Goal: Task Accomplishment & Management: Use online tool/utility

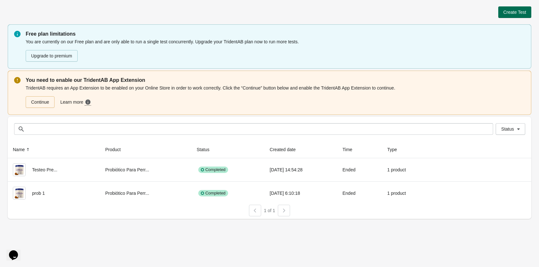
click at [515, 17] on button "Create Test" at bounding box center [514, 12] width 33 height 12
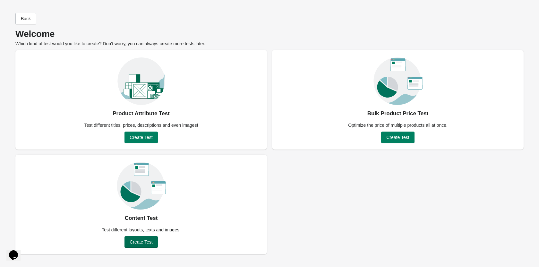
click at [135, 239] on span "Create Test" at bounding box center [141, 241] width 23 height 5
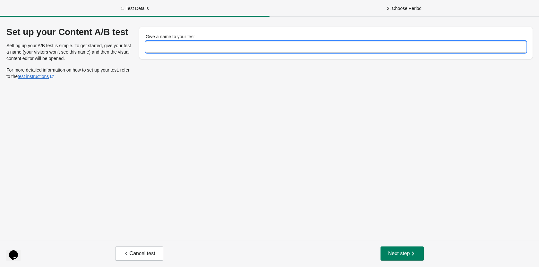
click at [187, 48] on input "Give a name to your test" at bounding box center [336, 47] width 380 height 12
type input "*********"
click at [396, 249] on button "Next step" at bounding box center [402, 253] width 44 height 14
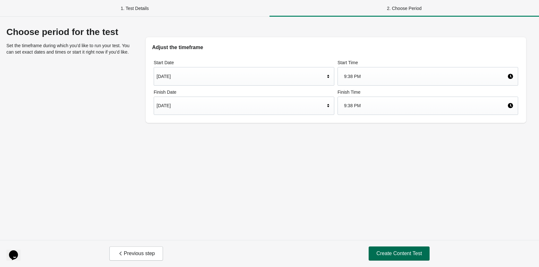
click at [401, 249] on button "Create Content Test" at bounding box center [398, 253] width 61 height 14
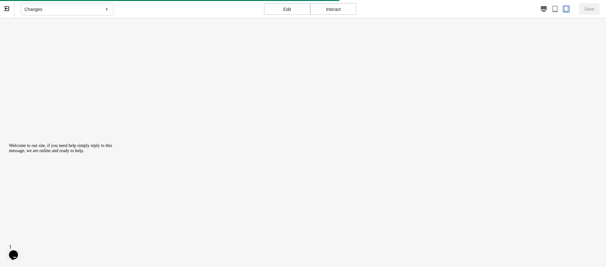
click at [538, 12] on icon "button" at bounding box center [566, 9] width 4 height 6
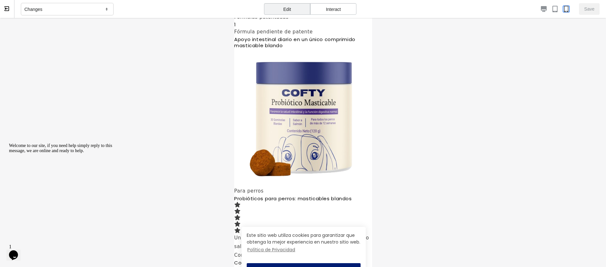
scroll to position [801, 0]
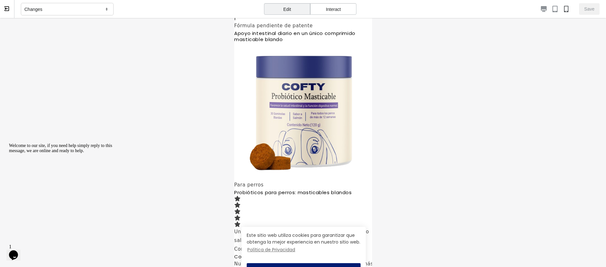
click at [73, 8] on div "Changes" at bounding box center [67, 9] width 93 height 13
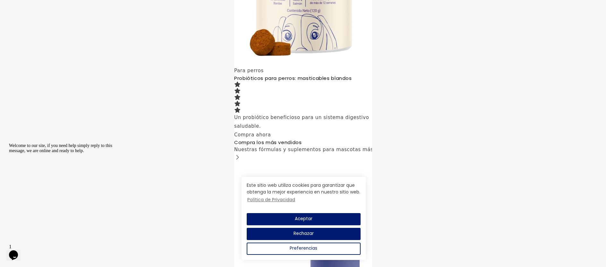
scroll to position [0, 0]
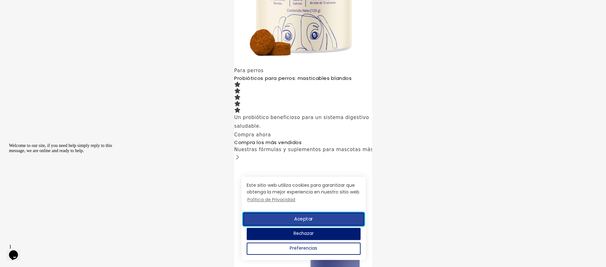
click at [320, 213] on button "Aceptar" at bounding box center [303, 218] width 121 height 13
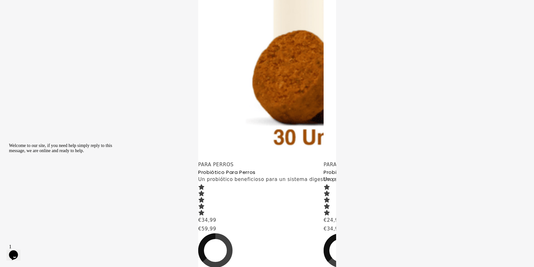
click at [9, 143] on icon "Chat attention grabber" at bounding box center [9, 143] width 0 height 0
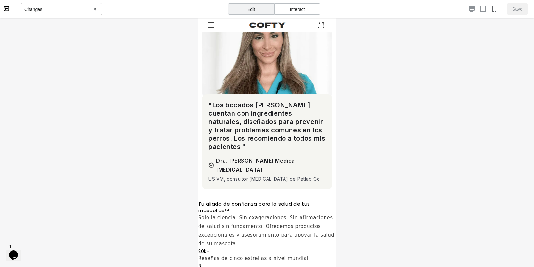
scroll to position [513, 0]
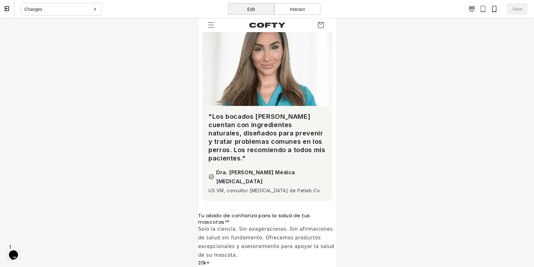
click at [59, 10] on div "Changes" at bounding box center [61, 9] width 81 height 13
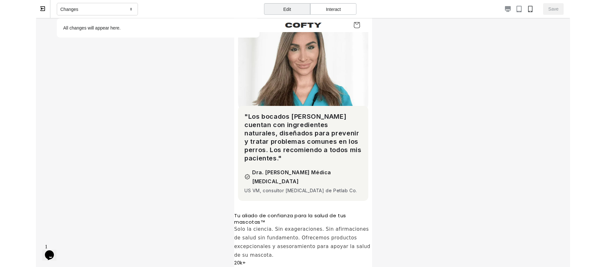
scroll to position [0, 0]
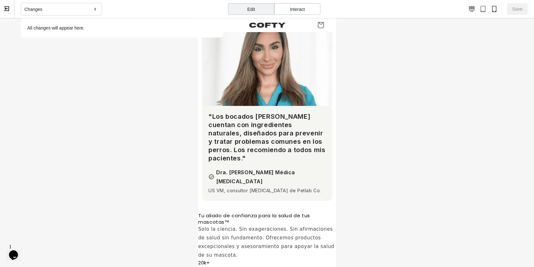
click at [59, 10] on div "Changes" at bounding box center [61, 9] width 81 height 13
click at [7, 13] on button at bounding box center [7, 9] width 14 height 18
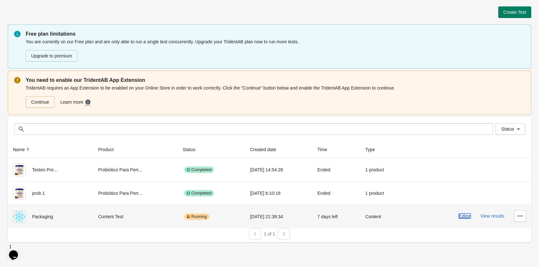
click at [460, 217] on button "Editor" at bounding box center [464, 215] width 12 height 5
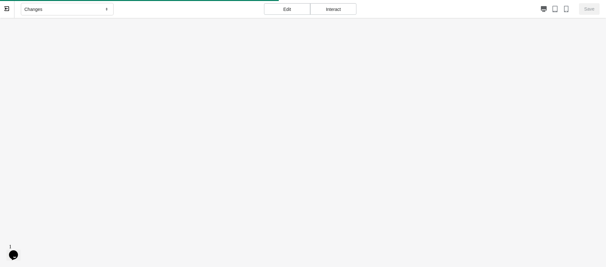
click at [336, 9] on div "Interact" at bounding box center [333, 9] width 46 height 12
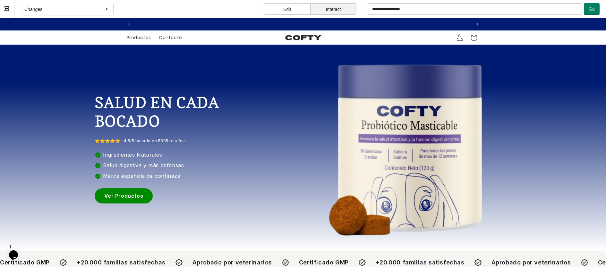
scroll to position [0, 347]
click at [147, 196] on link "Ver Productos" at bounding box center [124, 195] width 58 height 15
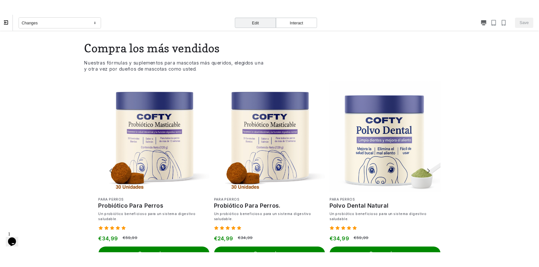
scroll to position [0, 0]
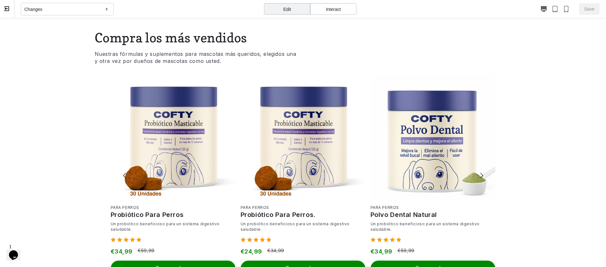
click at [5, 10] on icon at bounding box center [6, 8] width 4 height 4
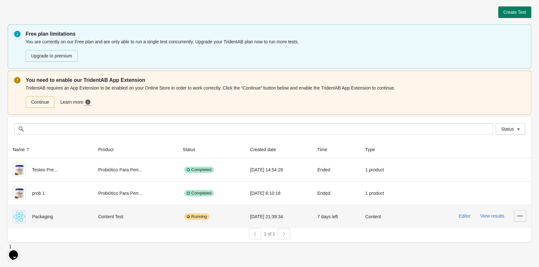
click at [525, 214] on button "button" at bounding box center [520, 216] width 12 height 12
click at [511, 174] on span "Delete" at bounding box center [514, 173] width 13 height 6
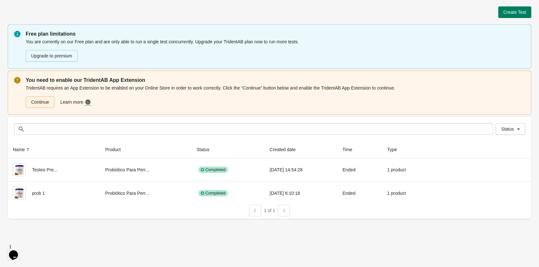
click at [35, 102] on link "Continue" at bounding box center [40, 102] width 29 height 12
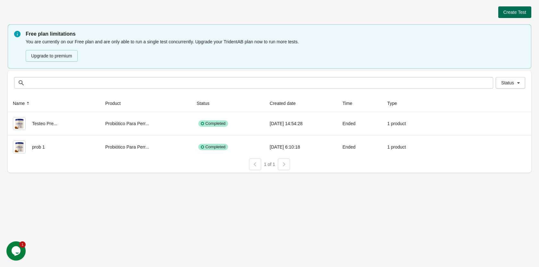
click at [502, 13] on button "Create Test" at bounding box center [514, 12] width 33 height 12
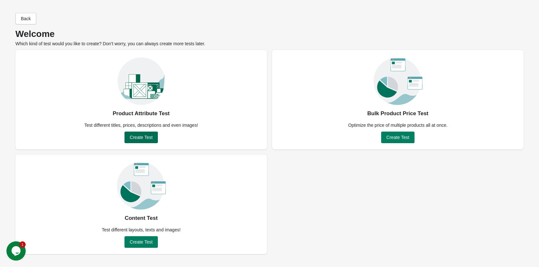
click at [134, 138] on span "Create Test" at bounding box center [141, 137] width 23 height 5
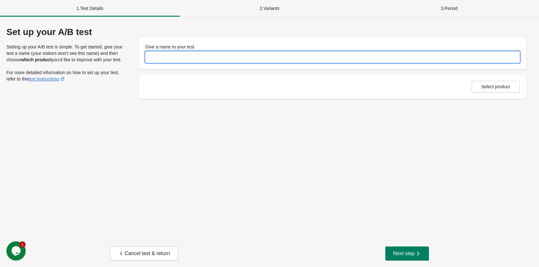
click at [192, 57] on input "Give a name to your test" at bounding box center [332, 57] width 374 height 12
type input "****"
click at [184, 60] on input "****" at bounding box center [332, 57] width 374 height 12
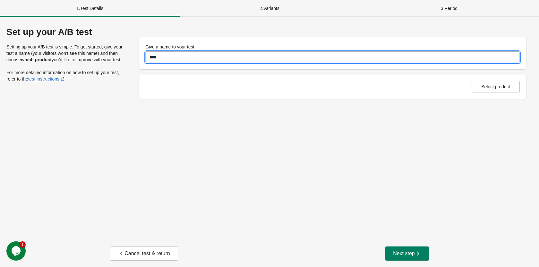
type input "****"
click at [491, 90] on button "Select product" at bounding box center [495, 87] width 48 height 12
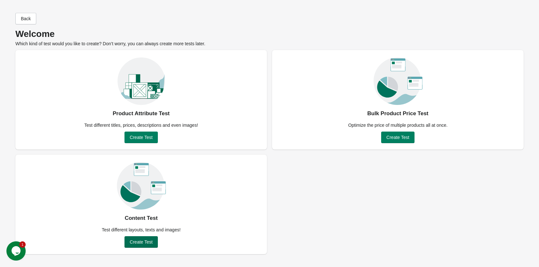
click at [144, 240] on span "Create Test" at bounding box center [141, 241] width 23 height 5
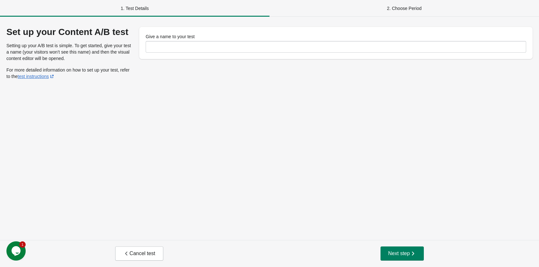
click at [187, 37] on label "Give a name to your test" at bounding box center [170, 36] width 49 height 6
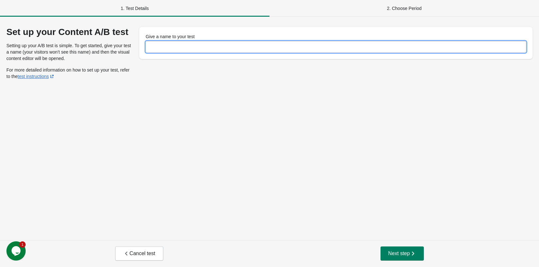
click at [187, 41] on input "Give a name to your test" at bounding box center [336, 47] width 380 height 12
click at [184, 46] on input "Give a name to your test" at bounding box center [336, 47] width 380 height 12
type input "****"
click at [202, 152] on div "Set up your Content A/B test Setting up your A/B test is simple. To get started…" at bounding box center [269, 128] width 539 height 223
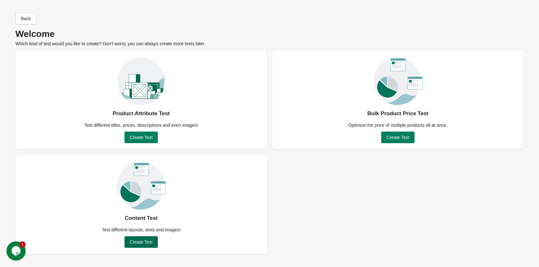
click at [129, 242] on button "Create Test" at bounding box center [140, 242] width 33 height 12
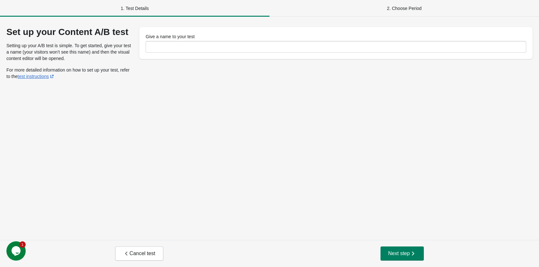
click at [173, 54] on div "Give a name to your test" at bounding box center [335, 43] width 393 height 32
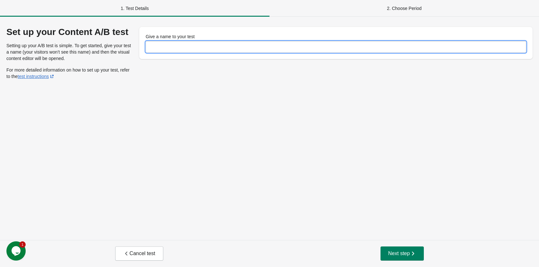
click at [176, 45] on input "Give a name to your test" at bounding box center [336, 47] width 380 height 12
type input "*"
type input "*********"
click at [392, 253] on span "Next step" at bounding box center [402, 253] width 28 height 6
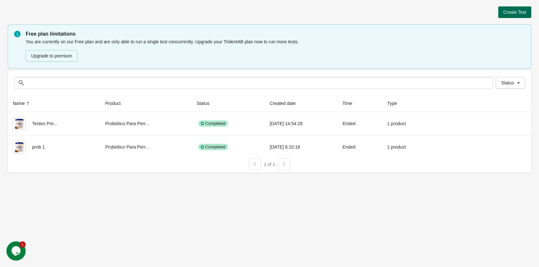
click at [520, 12] on span "Create Test" at bounding box center [514, 12] width 23 height 5
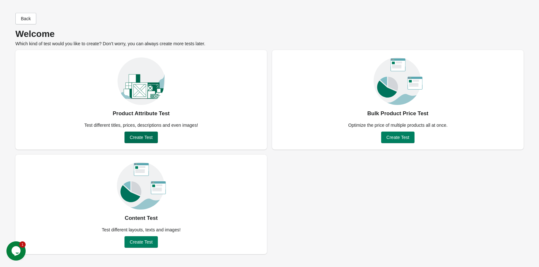
click at [140, 133] on button "Create Test" at bounding box center [140, 137] width 33 height 12
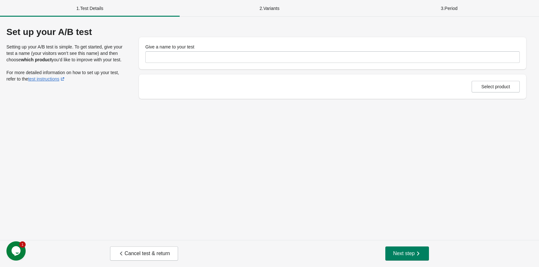
click at [201, 63] on div "Give a name to your test" at bounding box center [332, 53] width 387 height 32
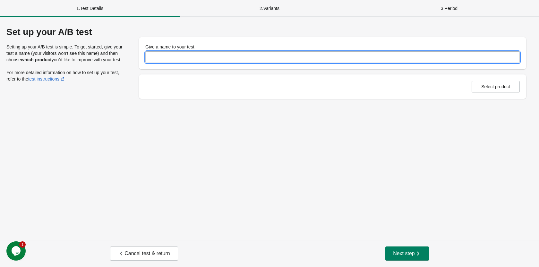
click at [201, 60] on input "Give a name to your test" at bounding box center [332, 57] width 374 height 12
type input "****"
click at [246, 161] on div "Set up your A/B test Setting up your A/B test is simple. To get started, give y…" at bounding box center [269, 128] width 539 height 223
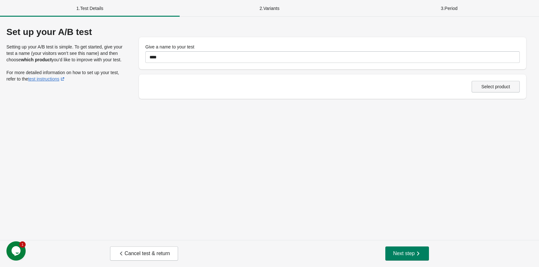
click at [494, 88] on span "Select product" at bounding box center [495, 86] width 29 height 5
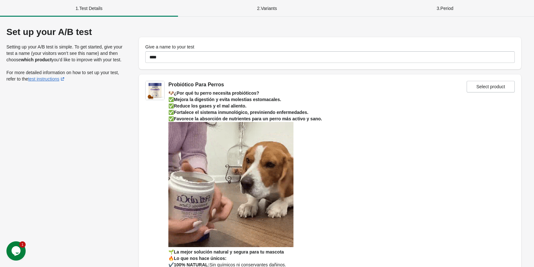
click at [155, 89] on img at bounding box center [155, 90] width 19 height 19
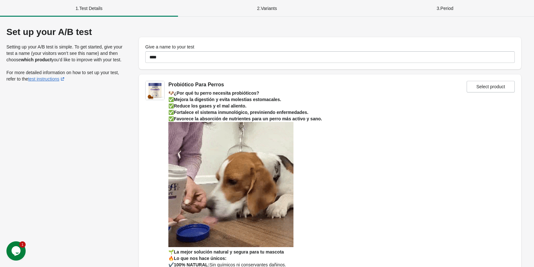
click at [147, 95] on img at bounding box center [155, 90] width 19 height 19
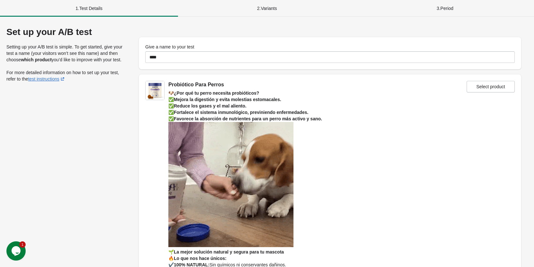
click at [147, 95] on img at bounding box center [155, 90] width 19 height 19
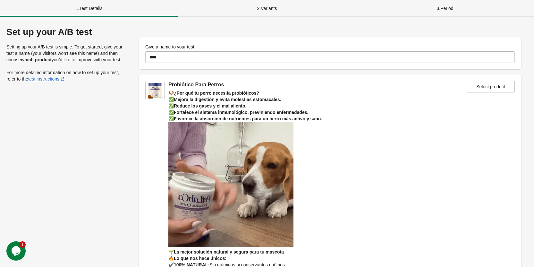
click at [276, 6] on div "2 . Variants" at bounding box center [267, 8] width 178 height 17
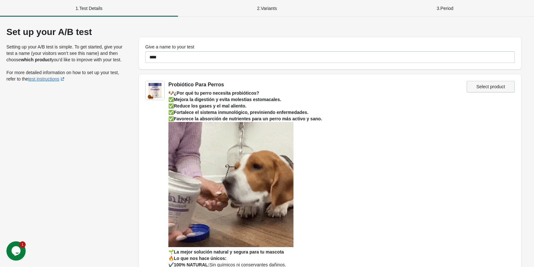
click at [484, 88] on span "Select product" at bounding box center [490, 86] width 29 height 5
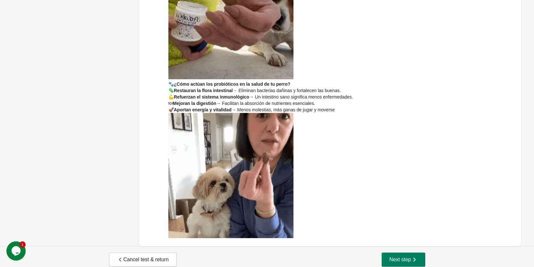
scroll to position [339, 0]
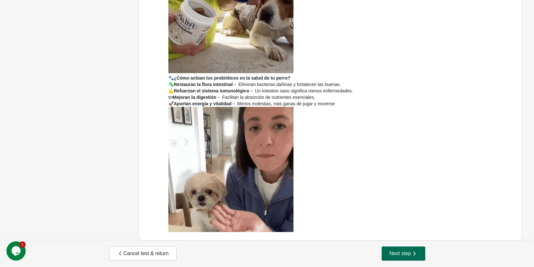
click at [412, 255] on icon "button" at bounding box center [414, 253] width 6 height 6
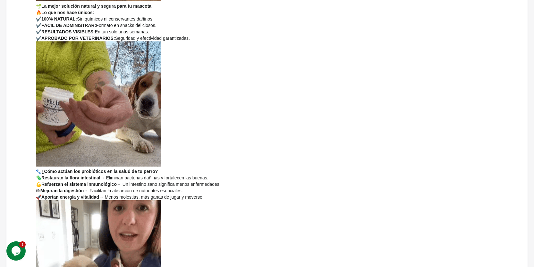
scroll to position [128, 0]
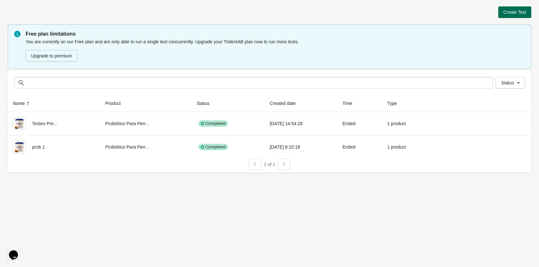
click at [504, 10] on span "Create Test" at bounding box center [514, 12] width 23 height 5
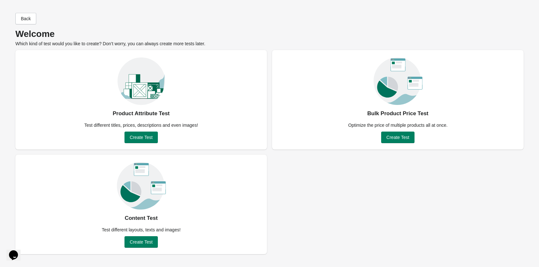
click at [142, 146] on div "Product Attribute Test Test different titles, prices, descriptions and even ima…" at bounding box center [140, 99] width 251 height 99
click at [138, 136] on span "Create Test" at bounding box center [141, 137] width 23 height 5
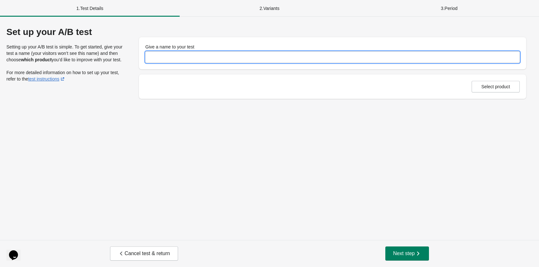
click at [196, 55] on input "Give a name to your test" at bounding box center [332, 57] width 374 height 12
type input "****"
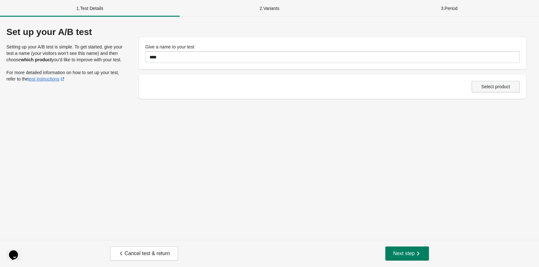
click at [498, 88] on span "Select product" at bounding box center [495, 86] width 29 height 5
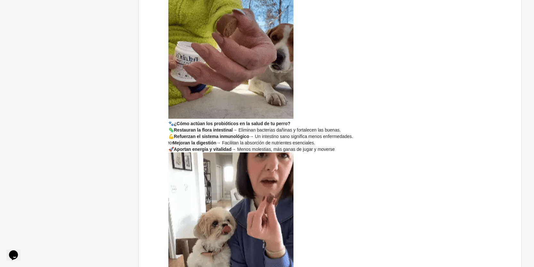
scroll to position [339, 0]
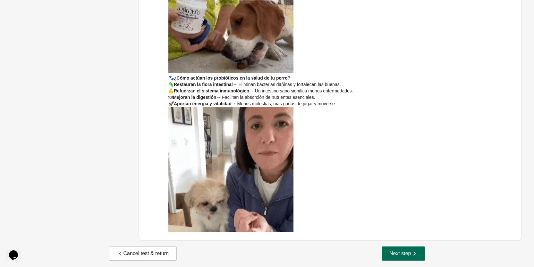
click at [417, 257] on button "Next step" at bounding box center [404, 253] width 44 height 14
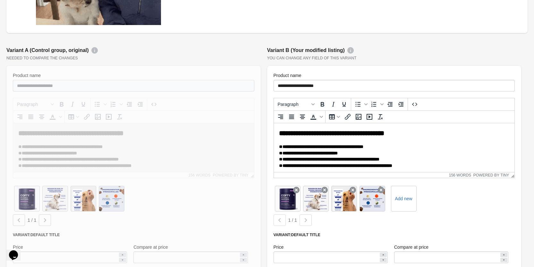
scroll to position [609, 0]
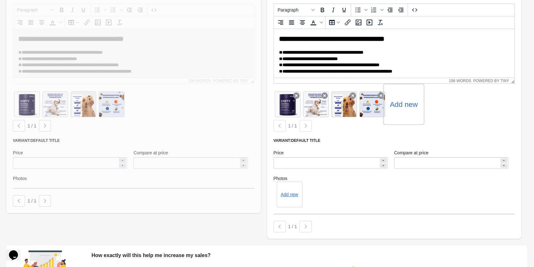
click at [414, 110] on div "Add new" at bounding box center [403, 104] width 41 height 41
click at [403, 104] on label "Add new" at bounding box center [404, 104] width 28 height 10
click at [0, 0] on input "Add new" at bounding box center [0, 0] width 0 height 0
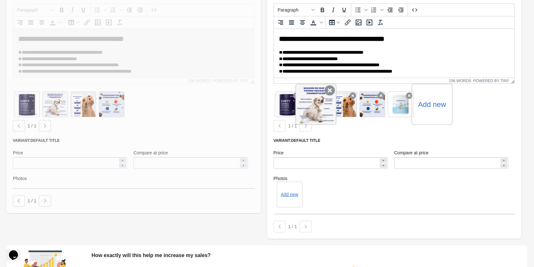
drag, startPoint x: 404, startPoint y: 109, endPoint x: 296, endPoint y: 111, distance: 108.1
click at [296, 111] on div "Add new" at bounding box center [393, 104] width 241 height 28
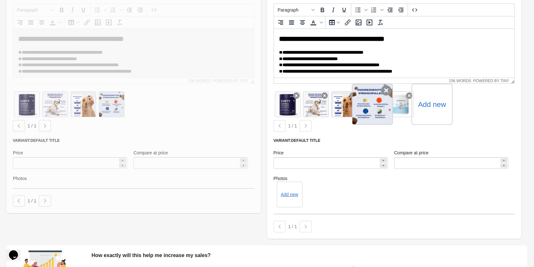
drag, startPoint x: 289, startPoint y: 111, endPoint x: 381, endPoint y: 113, distance: 91.4
click at [381, 113] on div "Add new" at bounding box center [393, 104] width 241 height 28
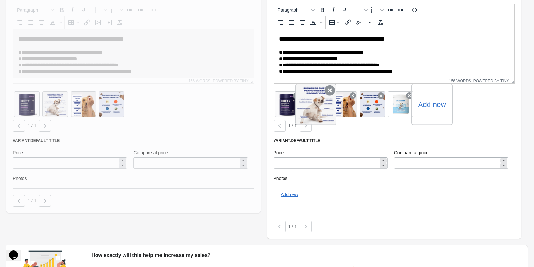
drag, startPoint x: 406, startPoint y: 95, endPoint x: 303, endPoint y: 95, distance: 102.6
click at [303, 95] on div "Add new" at bounding box center [393, 104] width 241 height 28
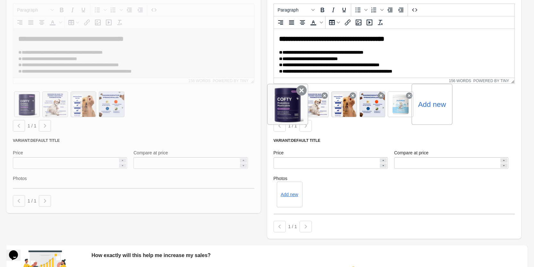
scroll to position [0, 0]
click at [301, 90] on icon at bounding box center [301, 90] width 10 height 10
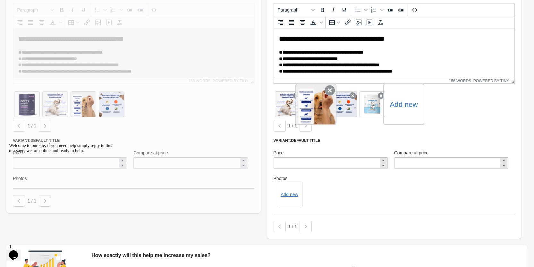
drag, startPoint x: 372, startPoint y: 108, endPoint x: 300, endPoint y: 112, distance: 71.9
click at [300, 112] on div "Add new" at bounding box center [393, 104] width 241 height 28
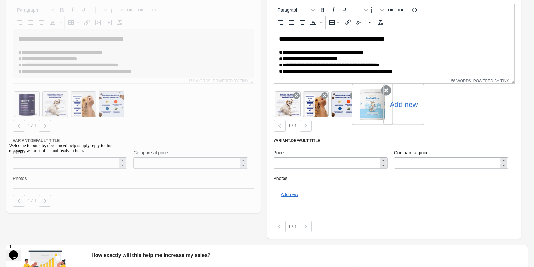
drag, startPoint x: 290, startPoint y: 108, endPoint x: 369, endPoint y: 108, distance: 78.5
click at [369, 108] on div "Add new" at bounding box center [393, 104] width 241 height 28
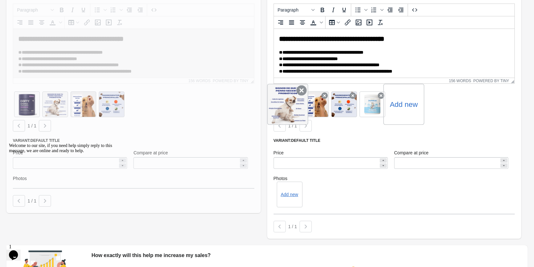
click at [295, 102] on div at bounding box center [287, 104] width 41 height 41
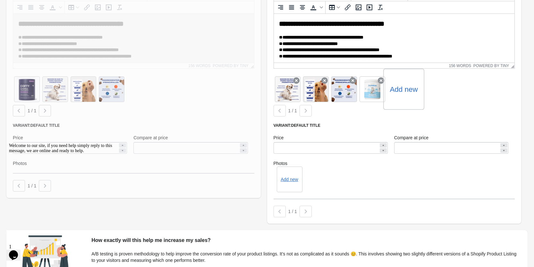
scroll to position [641, 0]
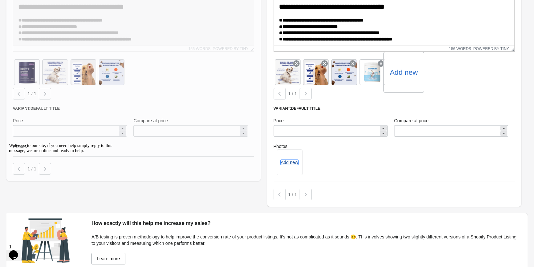
click at [291, 162] on button "Add new" at bounding box center [289, 162] width 17 height 5
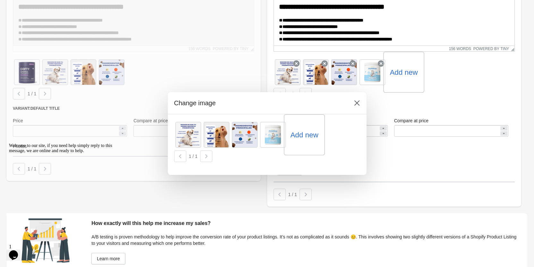
click at [302, 140] on div "Add new" at bounding box center [304, 134] width 41 height 41
click at [307, 134] on label "Add new" at bounding box center [304, 135] width 28 height 10
click at [0, 0] on input "Add new" at bounding box center [0, 0] width 0 height 0
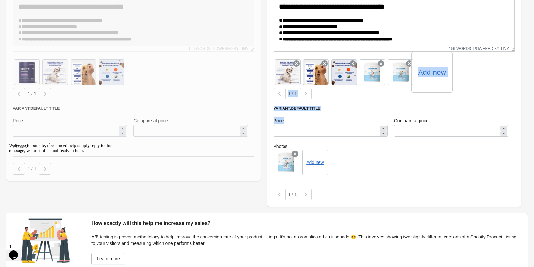
drag, startPoint x: 401, startPoint y: 74, endPoint x: 365, endPoint y: 130, distance: 65.9
click at [365, 130] on div "**********" at bounding box center [394, 72] width 254 height 267
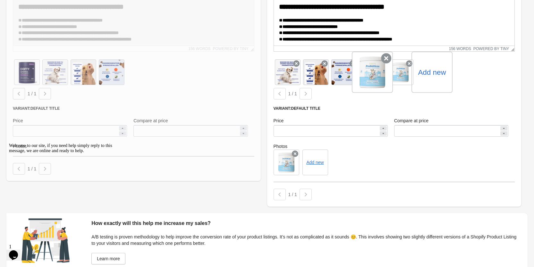
click at [380, 80] on div at bounding box center [372, 72] width 41 height 41
drag, startPoint x: 380, startPoint y: 80, endPoint x: 360, endPoint y: 83, distance: 20.4
click at [360, 83] on div at bounding box center [372, 72] width 41 height 41
click at [362, 82] on div at bounding box center [372, 72] width 41 height 41
click at [283, 96] on div at bounding box center [279, 94] width 12 height 12
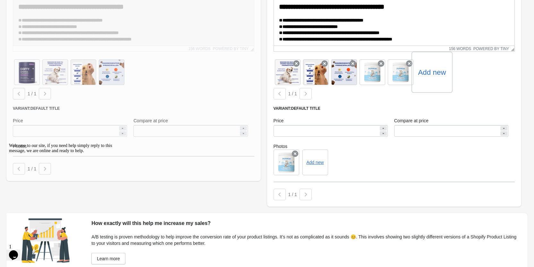
click at [282, 96] on div at bounding box center [279, 94] width 12 height 12
click at [309, 97] on div at bounding box center [305, 94] width 12 height 12
click at [296, 154] on icon at bounding box center [295, 153] width 6 height 6
click at [387, 57] on icon at bounding box center [386, 58] width 10 height 10
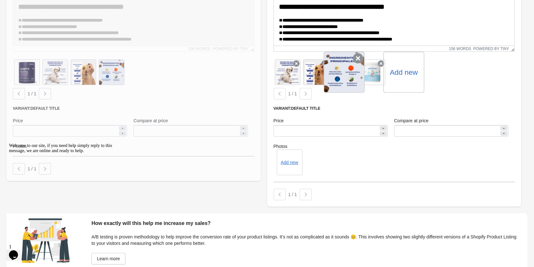
click at [352, 70] on div at bounding box center [343, 72] width 41 height 41
click at [349, 71] on div at bounding box center [343, 72] width 41 height 41
click at [326, 74] on div at bounding box center [343, 72] width 41 height 41
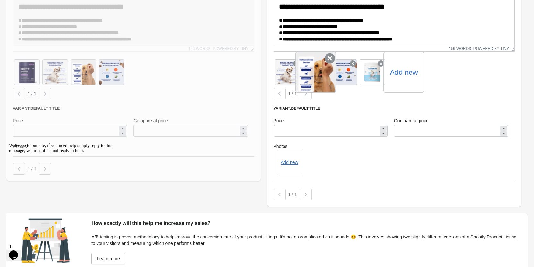
click at [316, 76] on div at bounding box center [315, 72] width 41 height 41
click at [315, 76] on div at bounding box center [315, 72] width 41 height 41
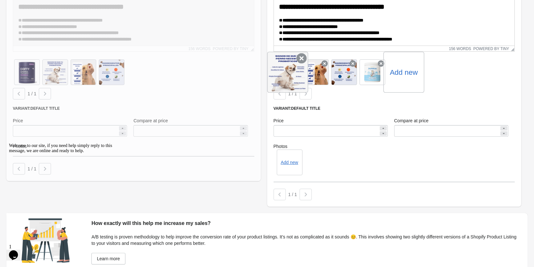
click at [286, 73] on div at bounding box center [287, 72] width 41 height 41
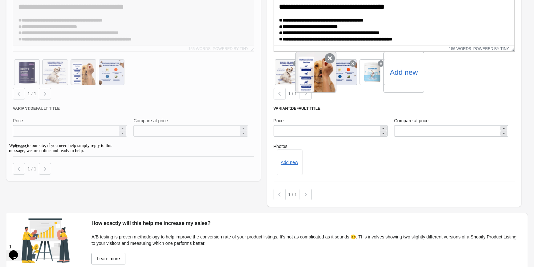
drag, startPoint x: 286, startPoint y: 73, endPoint x: 327, endPoint y: 73, distance: 41.0
click at [327, 73] on div "Add new" at bounding box center [393, 72] width 241 height 28
click at [302, 95] on div at bounding box center [305, 94] width 12 height 12
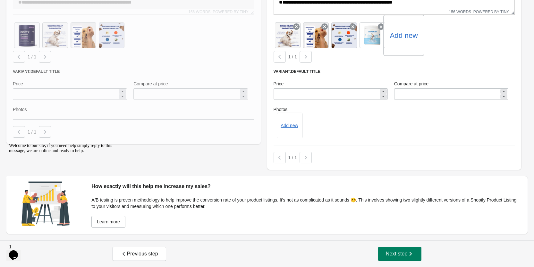
scroll to position [678, 0]
click at [9, 143] on icon "Chat attention grabber" at bounding box center [9, 143] width 0 height 0
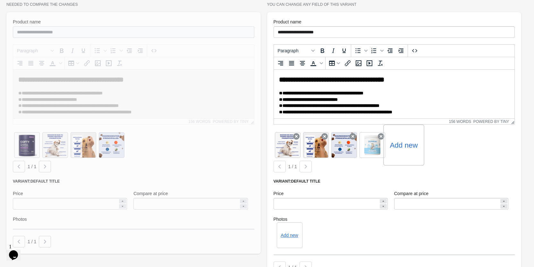
scroll to position [582, 0]
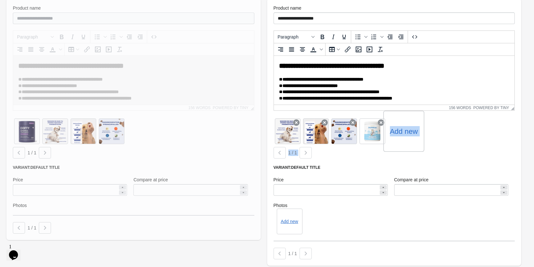
drag, startPoint x: 370, startPoint y: 129, endPoint x: 323, endPoint y: 153, distance: 52.5
click at [324, 153] on div "Add new 1 / 1" at bounding box center [393, 137] width 241 height 41
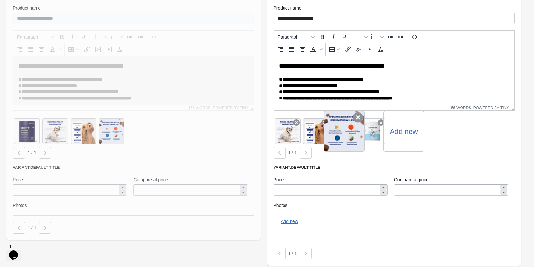
click at [337, 134] on div at bounding box center [343, 131] width 41 height 41
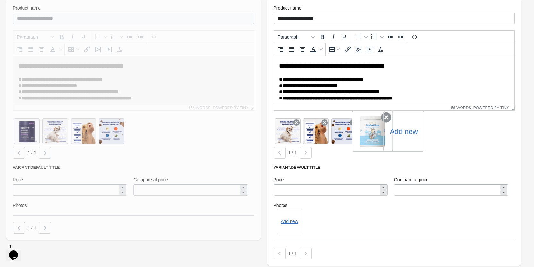
click at [374, 133] on div at bounding box center [372, 131] width 41 height 41
drag, startPoint x: 374, startPoint y: 133, endPoint x: 359, endPoint y: 176, distance: 44.7
click at [359, 175] on div "Price *****" at bounding box center [330, 186] width 121 height 26
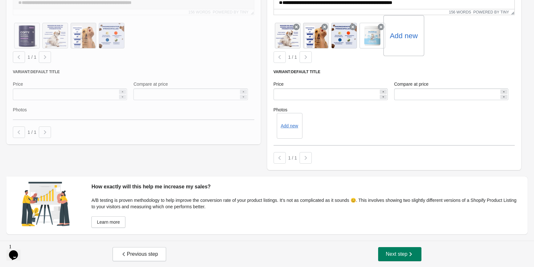
scroll to position [678, 0]
click at [306, 148] on div "**********" at bounding box center [394, 35] width 254 height 267
click at [306, 155] on div at bounding box center [305, 157] width 12 height 12
click at [296, 119] on div "Add new" at bounding box center [290, 125] width 26 height 26
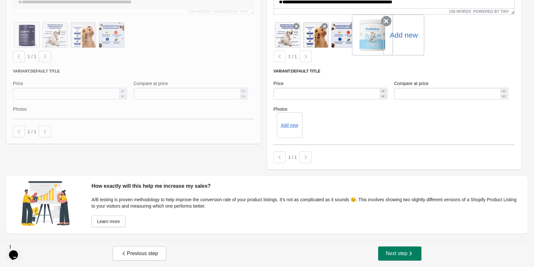
click at [382, 26] on div at bounding box center [372, 34] width 41 height 41
click at [376, 29] on div at bounding box center [372, 34] width 41 height 41
click at [363, 40] on div at bounding box center [372, 34] width 41 height 41
drag, startPoint x: 363, startPoint y: 40, endPoint x: 328, endPoint y: 82, distance: 54.1
click at [328, 82] on div "Price" at bounding box center [330, 83] width 114 height 6
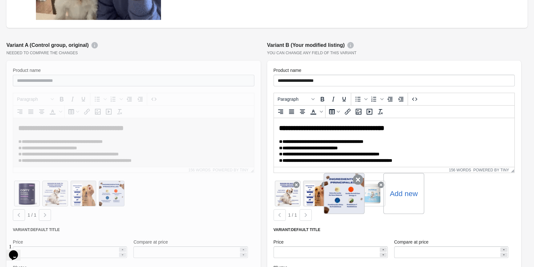
scroll to position [518, 0]
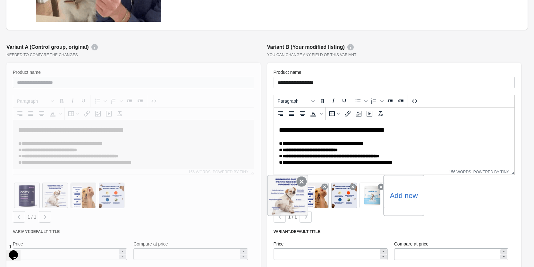
click at [284, 200] on div at bounding box center [287, 195] width 41 height 41
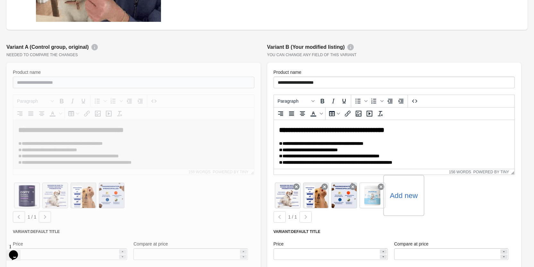
click at [399, 194] on label "Add new" at bounding box center [404, 195] width 28 height 10
click at [0, 0] on input "Add new" at bounding box center [0, 0] width 0 height 0
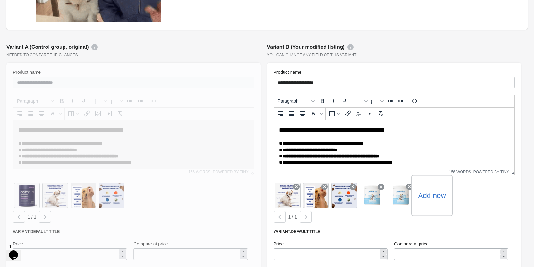
click at [431, 200] on div "Add new" at bounding box center [431, 195] width 41 height 41
click at [432, 193] on label "Add new" at bounding box center [432, 195] width 28 height 10
click at [0, 0] on input "Add new" at bounding box center [0, 0] width 0 height 0
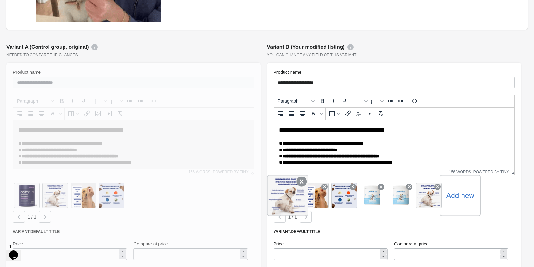
click at [299, 183] on icon at bounding box center [301, 181] width 10 height 10
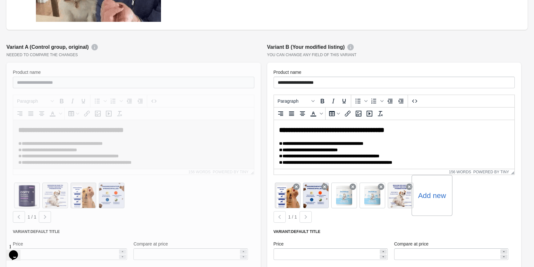
click at [427, 198] on label "Add new" at bounding box center [432, 195] width 28 height 10
click at [0, 0] on input "Add new" at bounding box center [0, 0] width 0 height 0
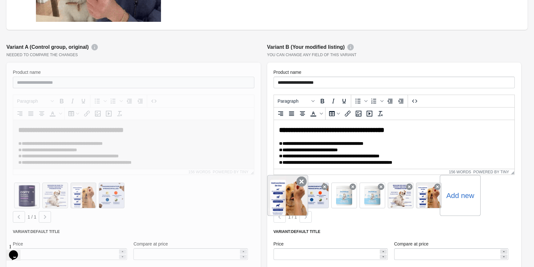
click at [301, 182] on icon at bounding box center [301, 181] width 10 height 10
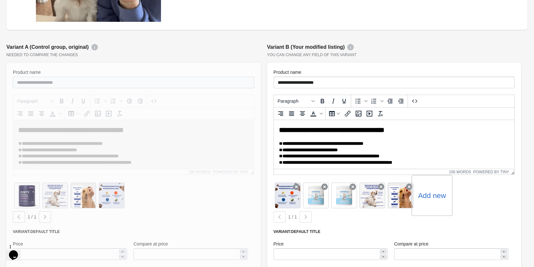
click at [299, 183] on icon at bounding box center [296, 186] width 6 height 6
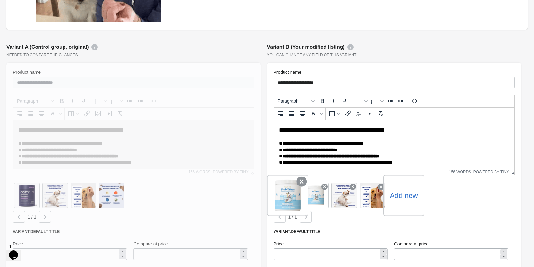
click at [301, 183] on icon at bounding box center [301, 181] width 10 height 10
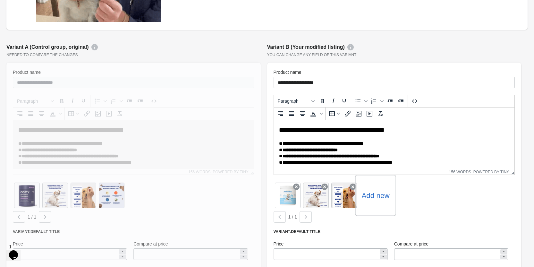
click at [370, 194] on label "Add new" at bounding box center [375, 195] width 28 height 10
click at [0, 0] on input "Add new" at bounding box center [0, 0] width 0 height 0
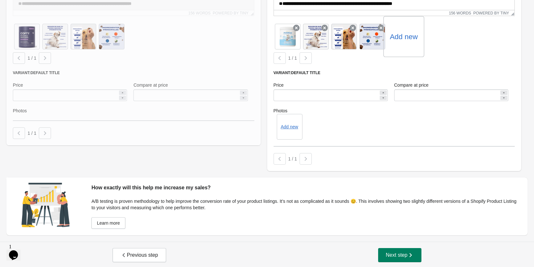
scroll to position [678, 0]
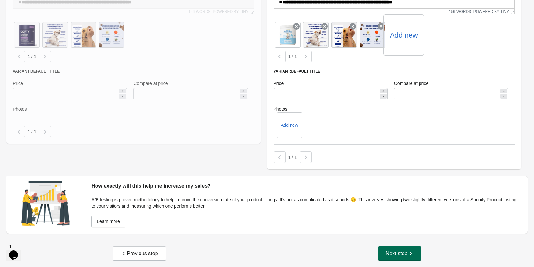
click at [406, 254] on span "Next step" at bounding box center [400, 253] width 28 height 6
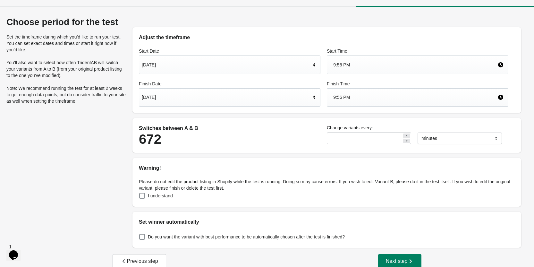
scroll to position [18, 0]
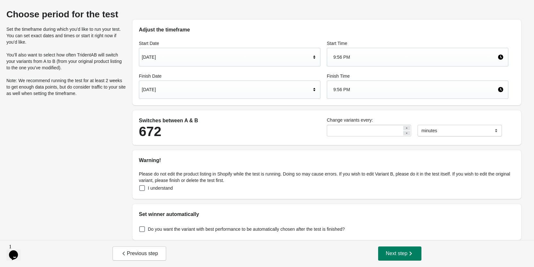
click at [362, 57] on div "9:56 PM" at bounding box center [415, 57] width 164 height 12
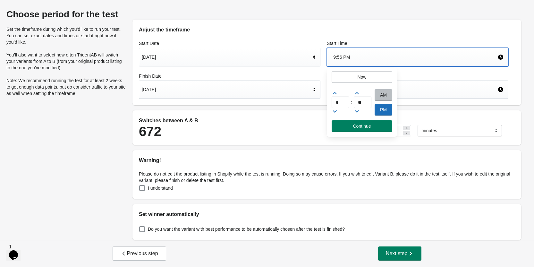
click at [382, 97] on div "AM" at bounding box center [383, 95] width 18 height 12
click at [342, 100] on input "*" at bounding box center [340, 102] width 18 height 12
type input "*"
click at [143, 50] on div "Aug 15, 2025" at bounding box center [229, 57] width 181 height 19
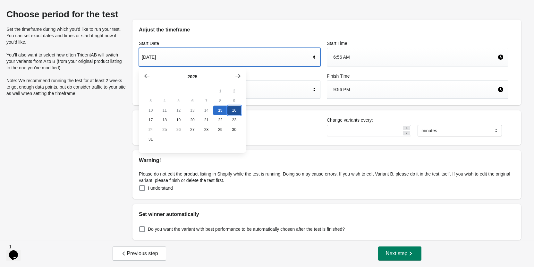
click at [234, 109] on button "16" at bounding box center [234, 110] width 14 height 10
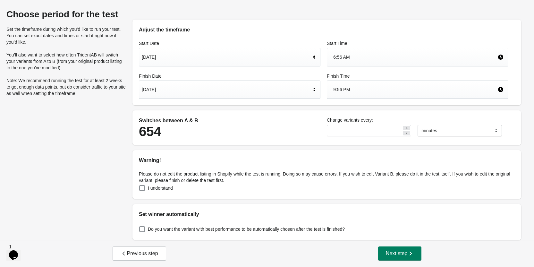
click at [388, 59] on div "6:56 AM" at bounding box center [415, 57] width 164 height 12
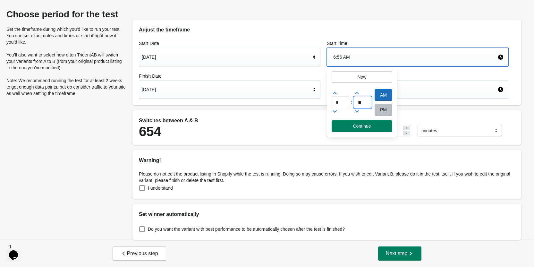
click at [366, 105] on input "**" at bounding box center [363, 102] width 18 height 12
type input "**"
click at [429, 70] on div "Finish Time 9:56 PM" at bounding box center [417, 86] width 188 height 33
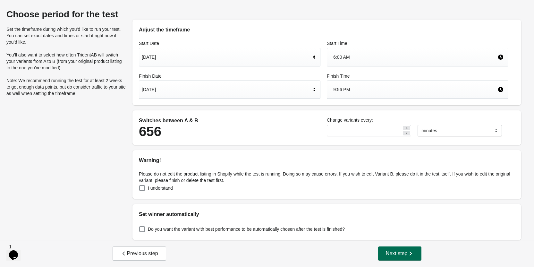
click at [415, 255] on button "Next step" at bounding box center [400, 253] width 44 height 14
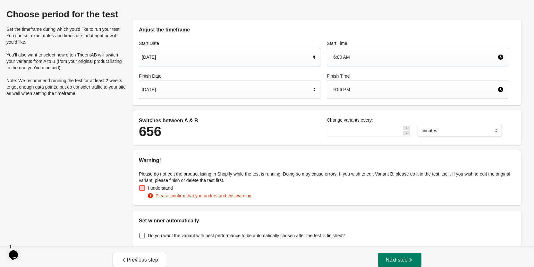
click at [147, 190] on label "I understand" at bounding box center [156, 187] width 34 height 9
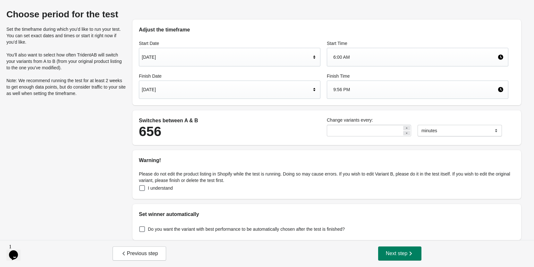
click at [361, 153] on div "Warning!" at bounding box center [326, 157] width 389 height 14
click at [408, 134] on icon at bounding box center [407, 133] width 4 height 4
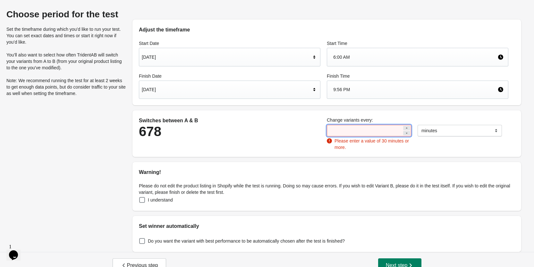
click at [408, 128] on icon at bounding box center [407, 128] width 4 height 4
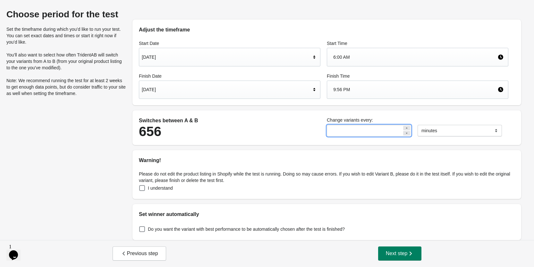
click at [408, 128] on icon at bounding box center [407, 128] width 4 height 4
click at [408, 132] on icon at bounding box center [407, 133] width 4 height 4
type input "**"
click at [395, 147] on div "Adjust the timeframe Start Date Aug 16, 2025 Start Time 6:00 AM Finish Date Aug…" at bounding box center [326, 124] width 401 height 231
click at [433, 127] on select "******* ***** ****" at bounding box center [459, 131] width 84 height 12
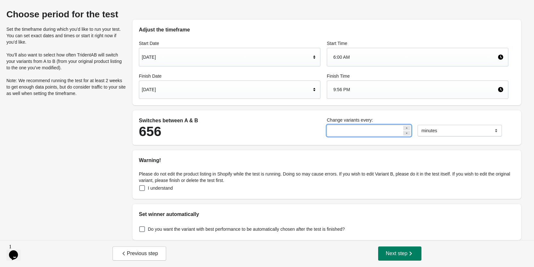
click at [419, 120] on label "Change variants every:" at bounding box center [417, 120] width 181 height 6
click at [404, 254] on span "Next step" at bounding box center [400, 253] width 28 height 6
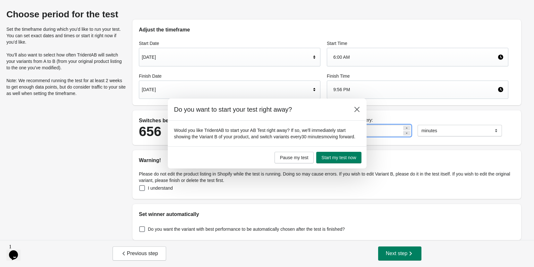
drag, startPoint x: 176, startPoint y: 130, endPoint x: 358, endPoint y: 143, distance: 183.2
click at [358, 143] on section "Would you like TridentAB to start your AB Test right away? If so, we'll immedia…" at bounding box center [267, 134] width 199 height 26
copy p "Would you like TridentAB to start your AB Test right away? If so, we'll immedia…"
click at [340, 130] on p "Would you like TridentAB to start your AB Test right away? If so, we'll immedia…" at bounding box center [267, 133] width 186 height 13
click at [337, 160] on span "Start my test now" at bounding box center [338, 157] width 35 height 5
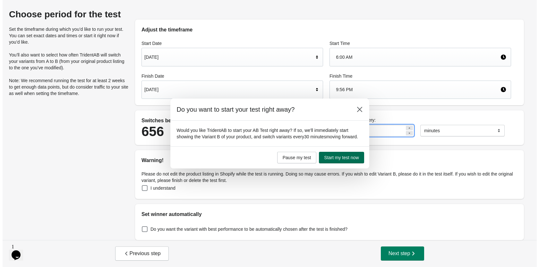
scroll to position [0, 0]
